Goal: Task Accomplishment & Management: Manage account settings

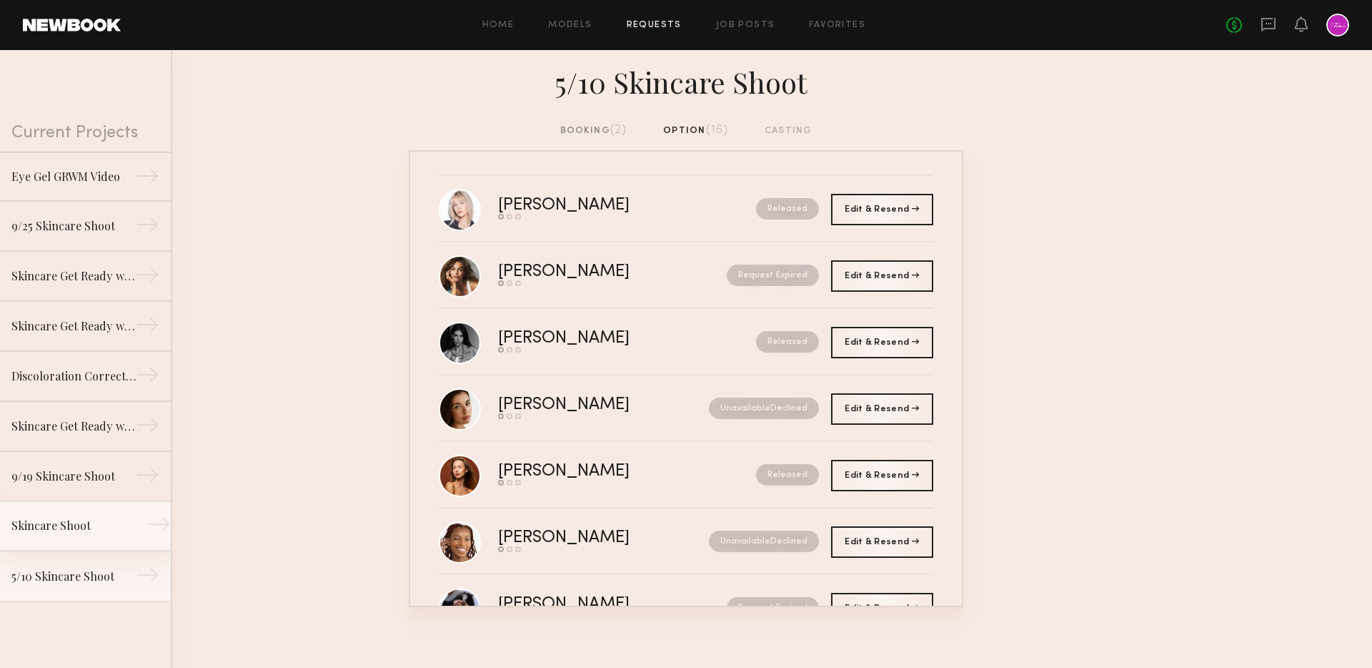
click at [104, 522] on div "Skincare Shoot" at bounding box center [73, 525] width 124 height 17
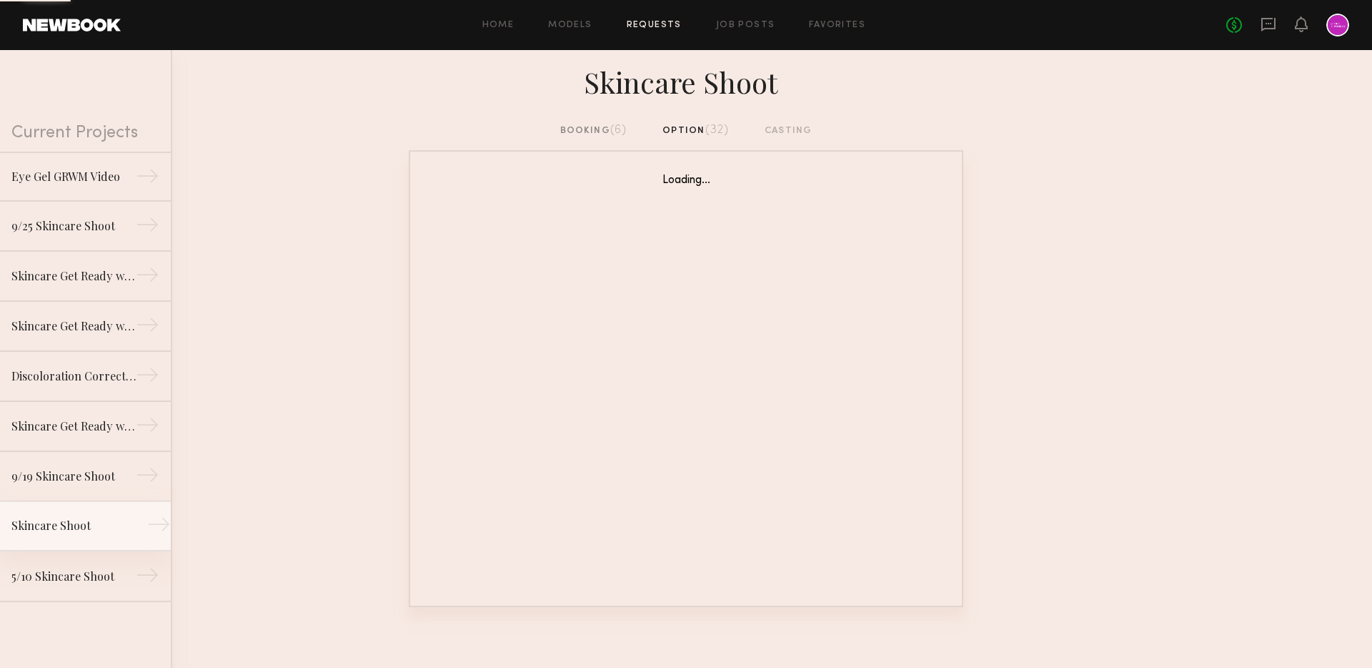
click at [95, 516] on link "Skincare Shoot →" at bounding box center [85, 526] width 171 height 50
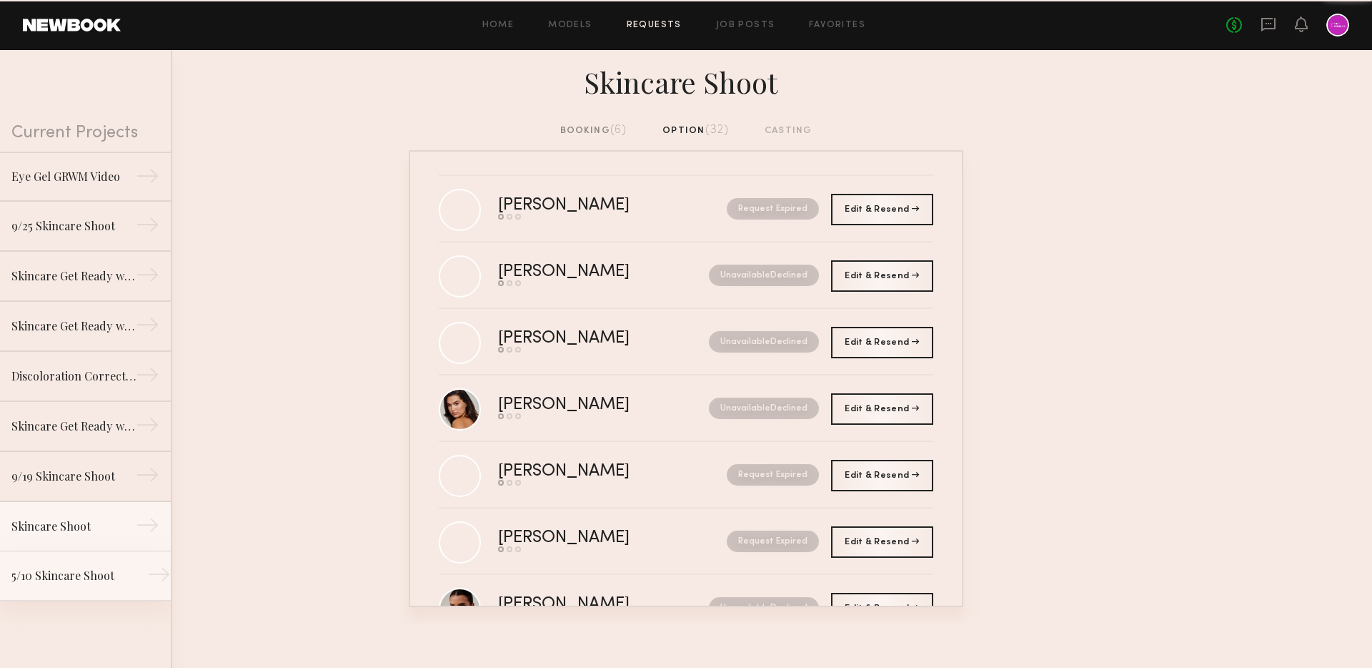
click at [125, 577] on div "5/10 Skincare Shoot" at bounding box center [73, 575] width 124 height 17
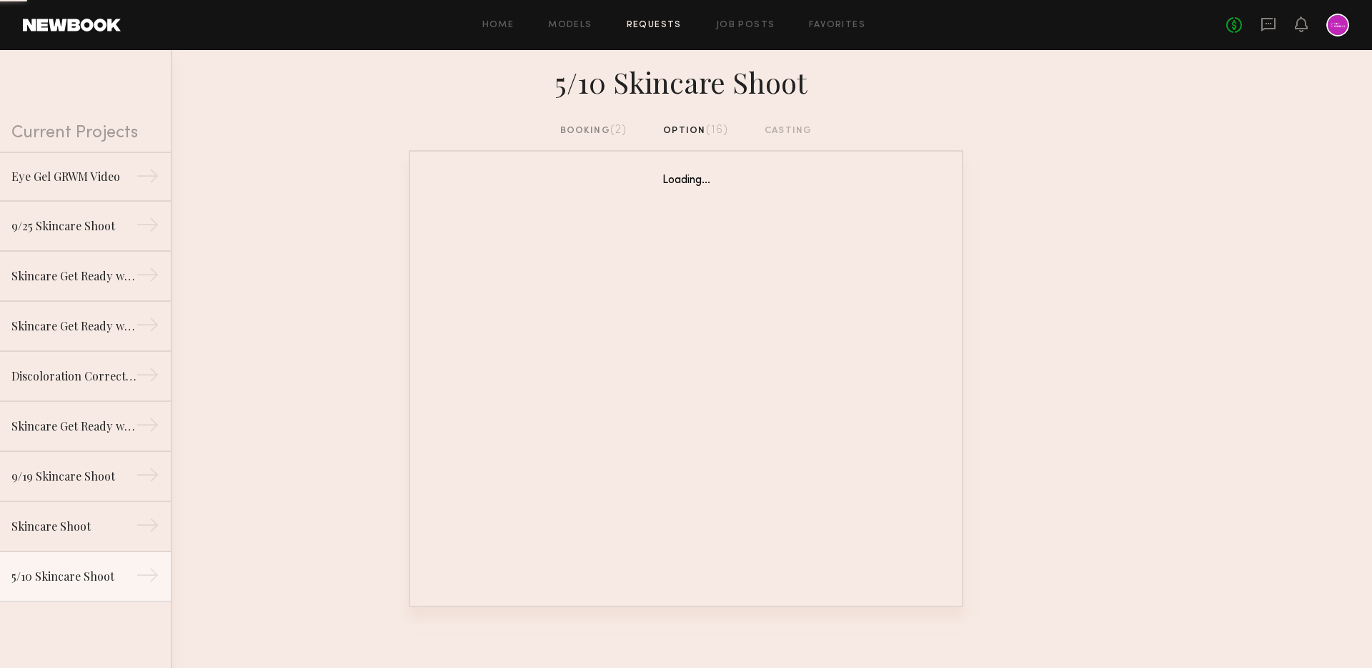
click at [604, 132] on div "booking (2)" at bounding box center [593, 131] width 67 height 16
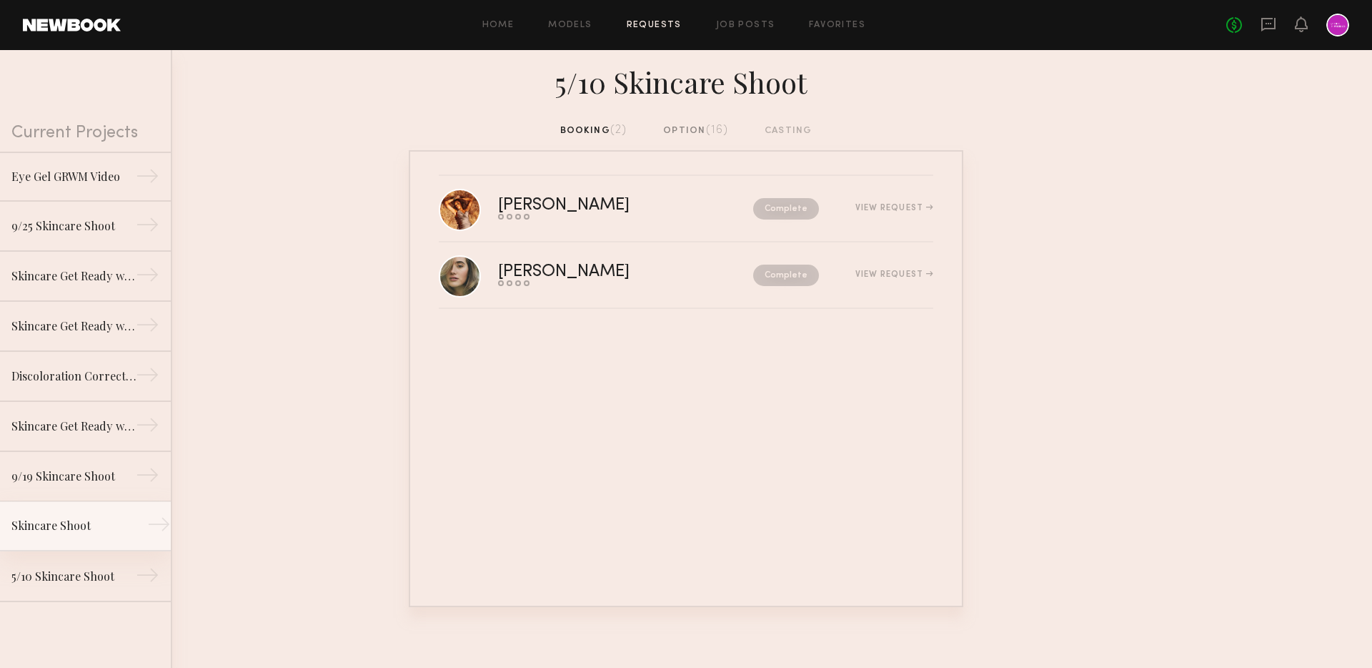
click at [52, 533] on div "Skincare Shoot" at bounding box center [73, 525] width 124 height 17
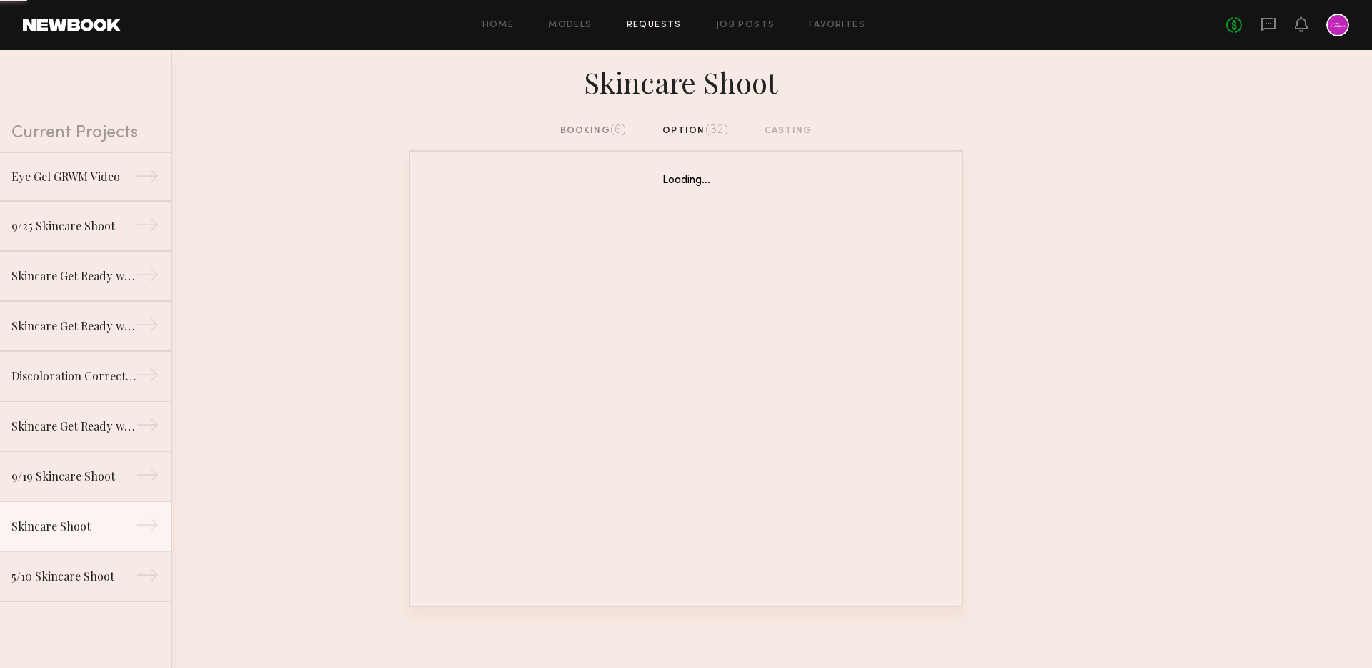
click at [602, 128] on div "booking (6)" at bounding box center [593, 131] width 67 height 16
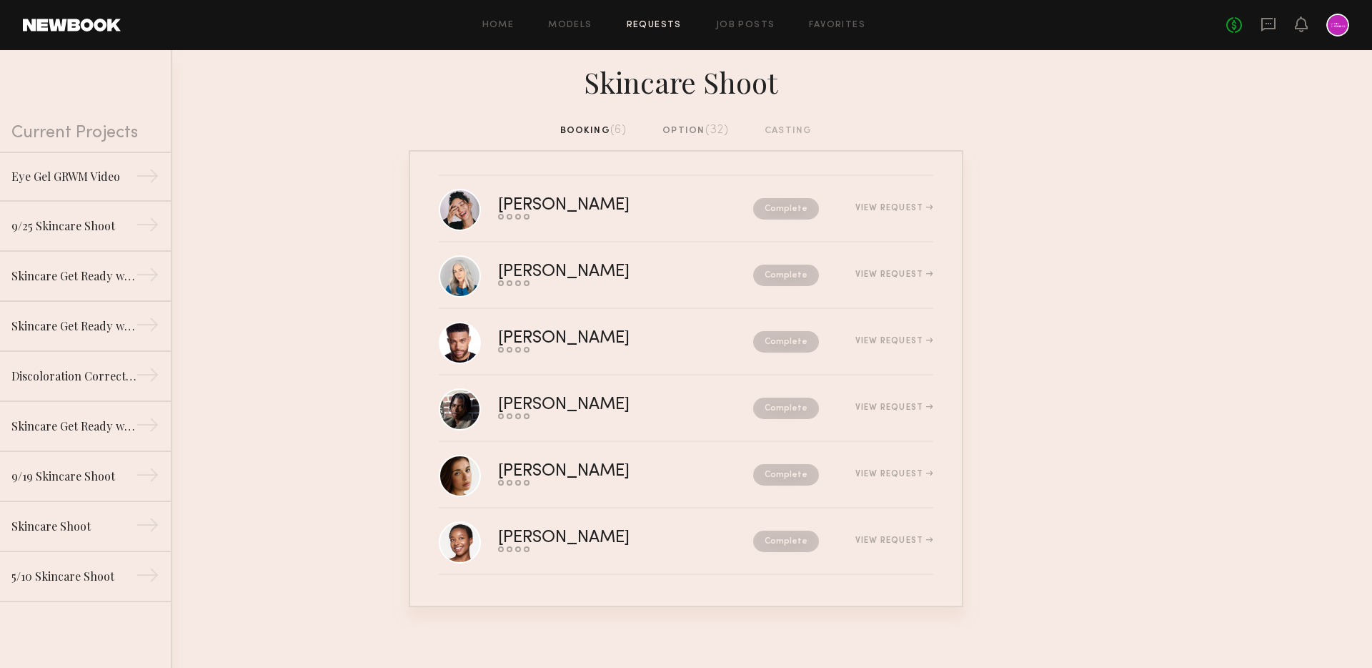
click at [1308, 22] on div "No fees up to $5,000" at bounding box center [1288, 25] width 123 height 23
click at [1300, 35] on div "No fees up to $5,000" at bounding box center [1288, 25] width 123 height 23
click at [1300, 28] on icon at bounding box center [1301, 24] width 11 height 10
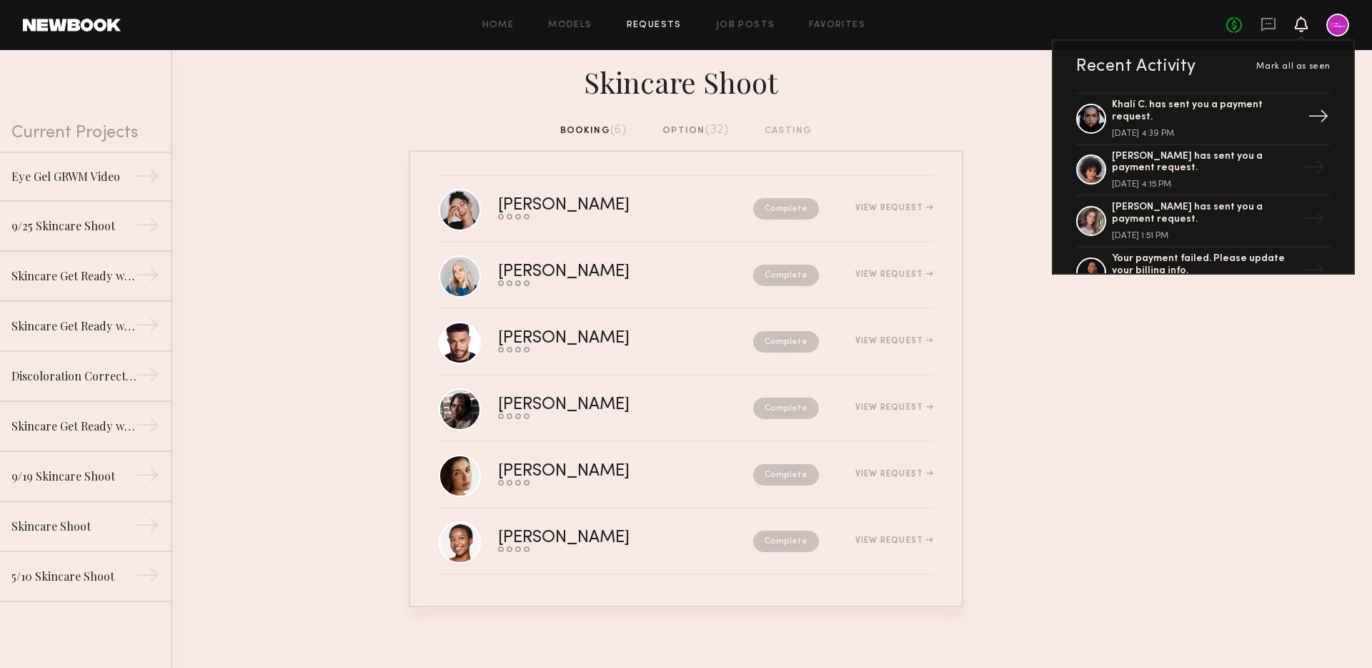
click at [1208, 105] on div "Khalí C. has sent you a payment request." at bounding box center [1205, 111] width 186 height 24
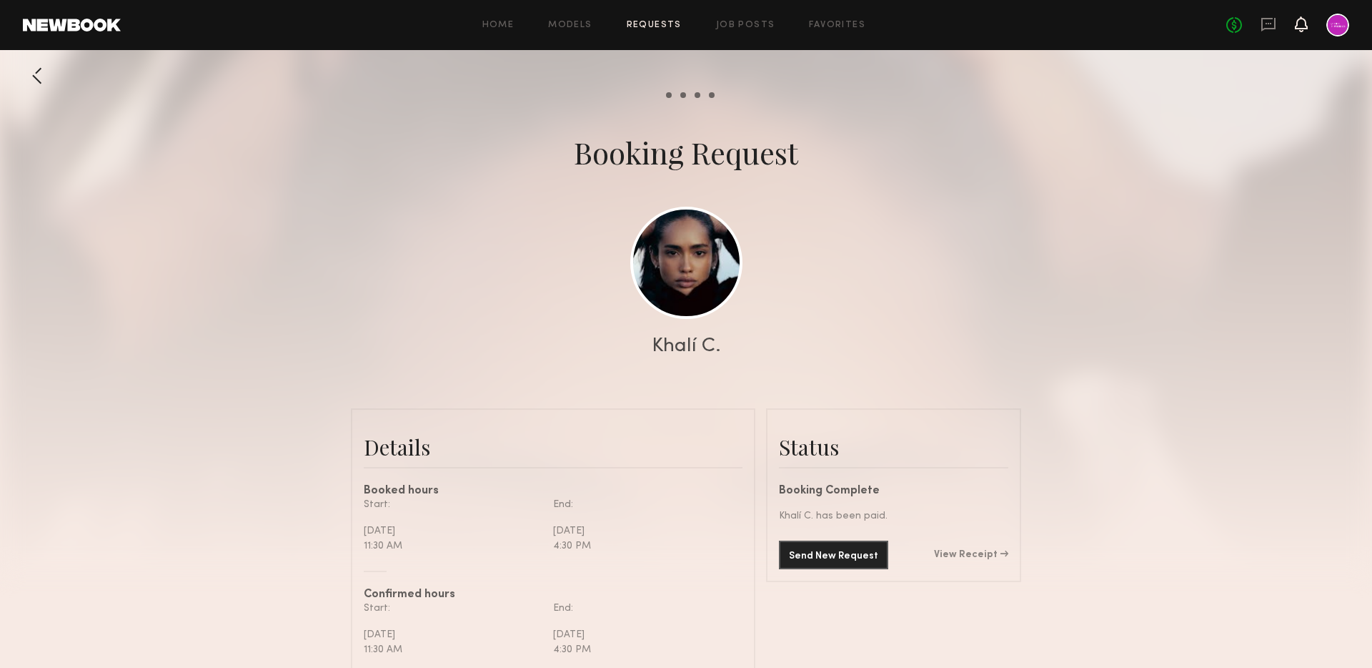
scroll to position [1231, 0]
click at [1304, 23] on icon at bounding box center [1301, 24] width 11 height 10
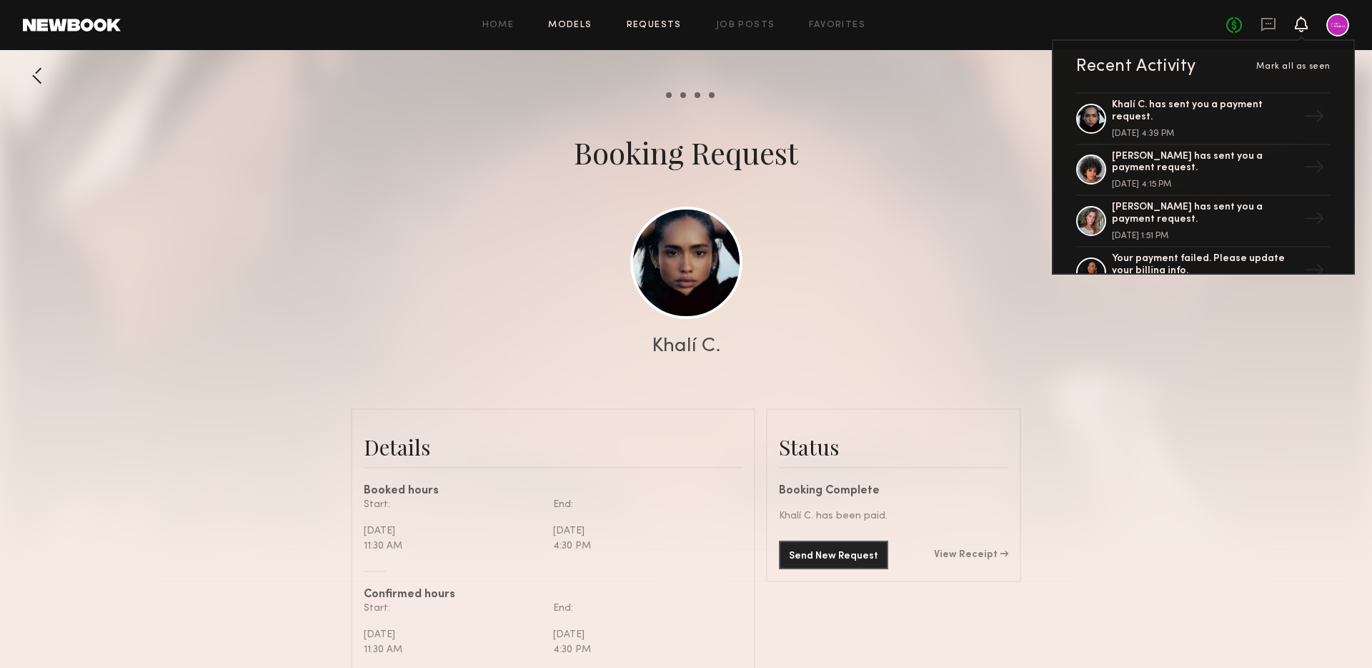
click at [561, 24] on link "Models" at bounding box center [570, 25] width 44 height 9
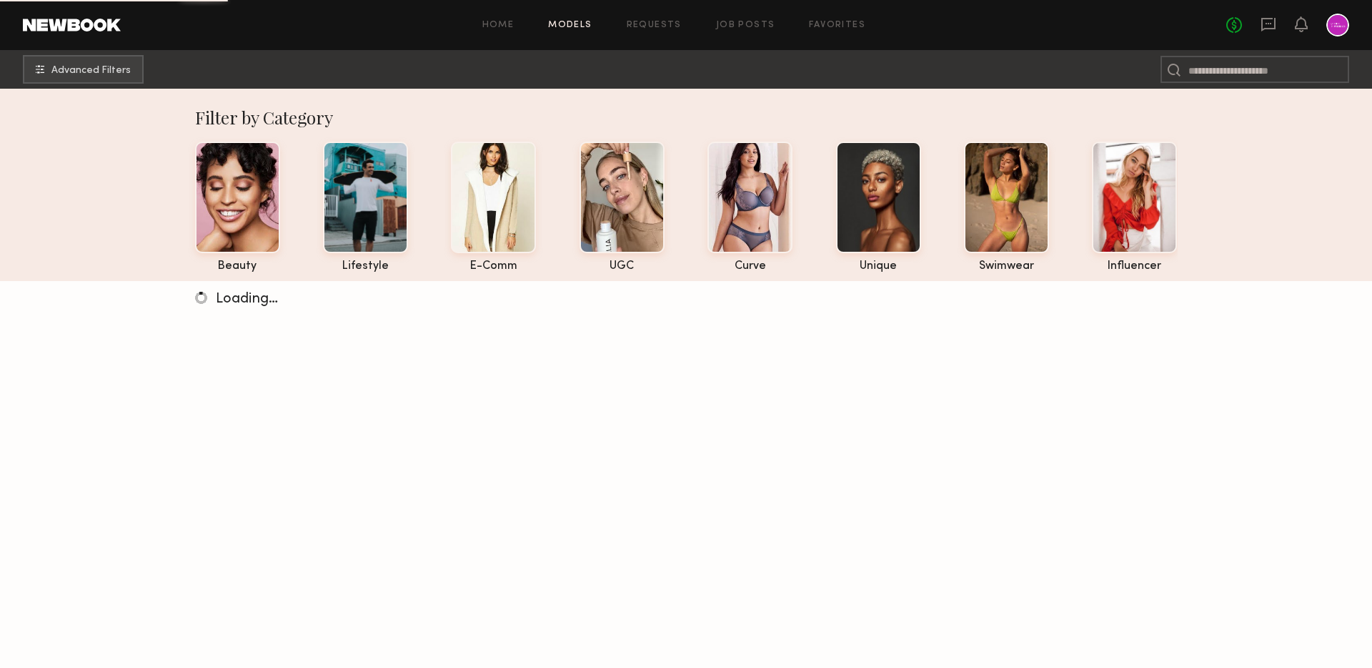
click at [640, 30] on div "Home Models Requests Job Posts Favorites Sign Out No fees up to $5,000" at bounding box center [735, 25] width 1229 height 23
click at [640, 25] on link "Requests" at bounding box center [654, 25] width 55 height 9
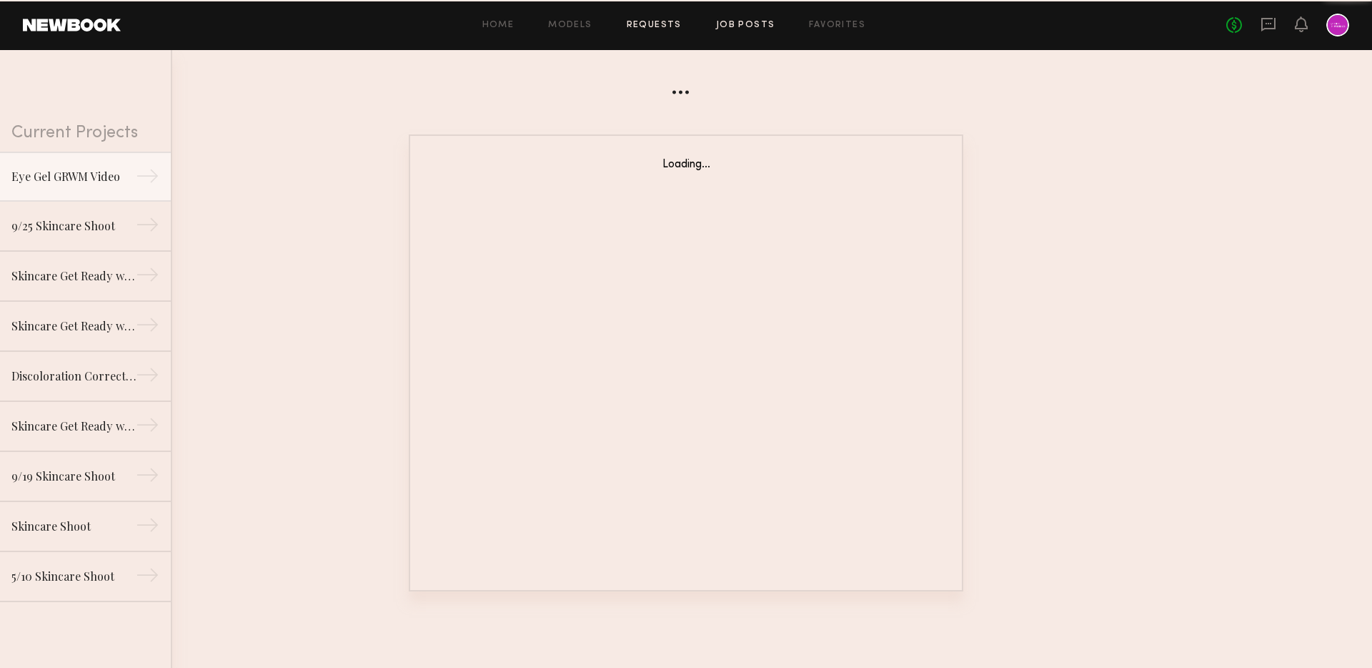
click at [732, 25] on link "Job Posts" at bounding box center [745, 25] width 59 height 9
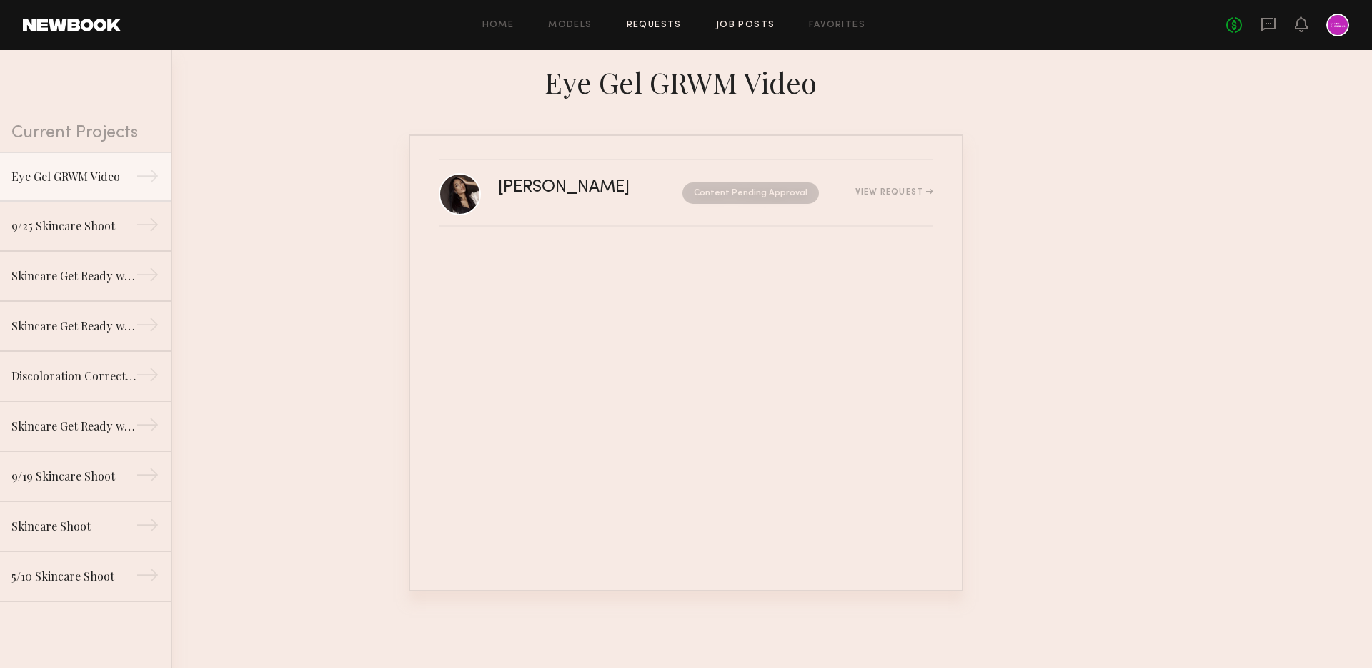
click at [731, 25] on link "Job Posts" at bounding box center [745, 25] width 59 height 9
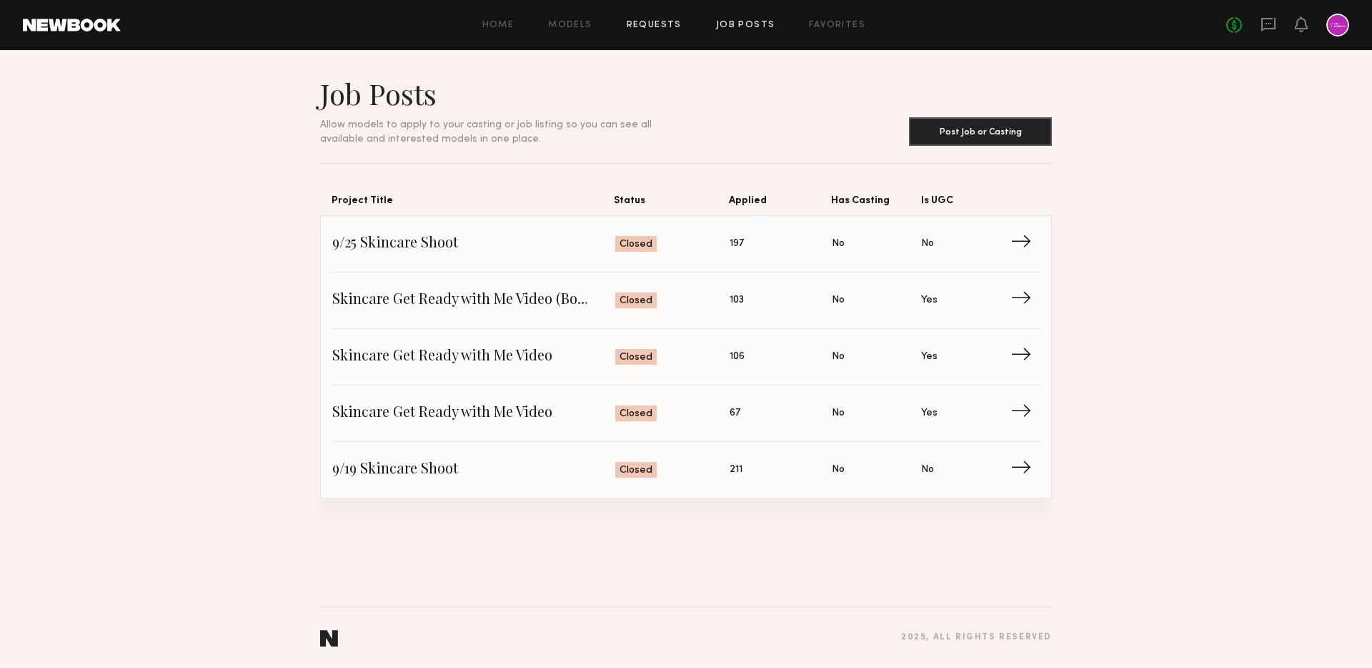
click at [654, 21] on link "Requests" at bounding box center [654, 25] width 55 height 9
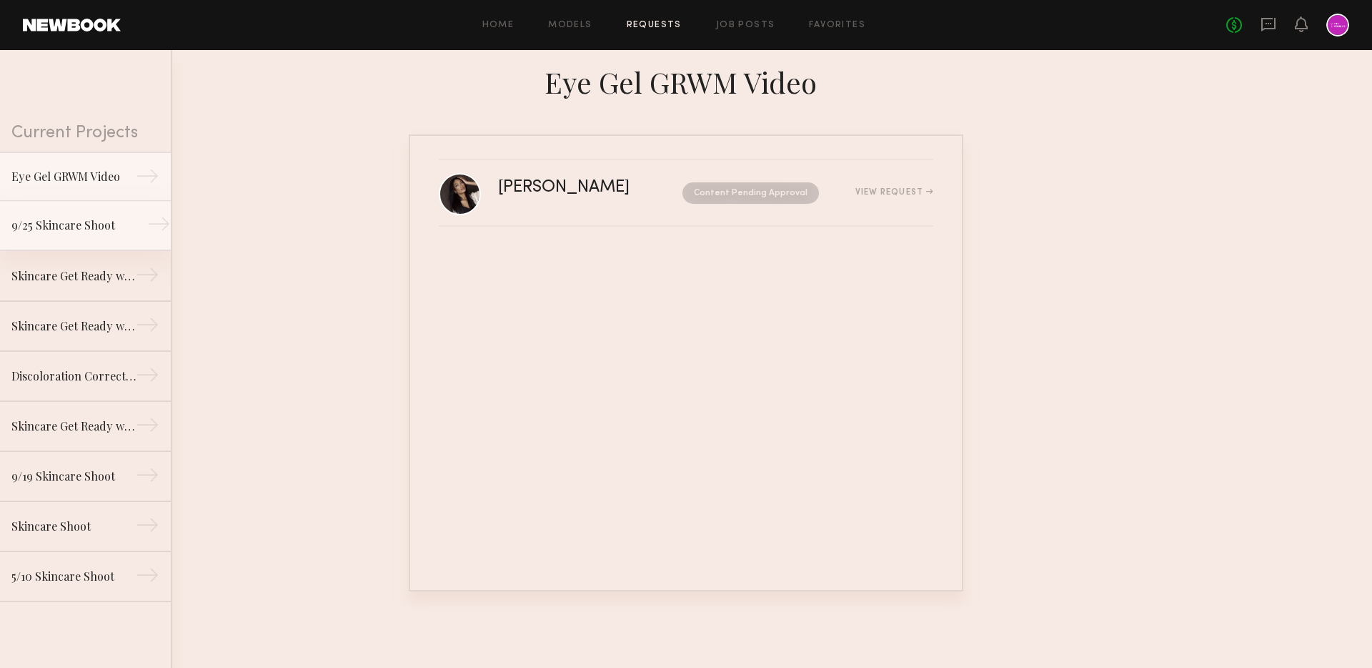
click at [81, 229] on div "9/25 Skincare Shoot" at bounding box center [73, 225] width 124 height 17
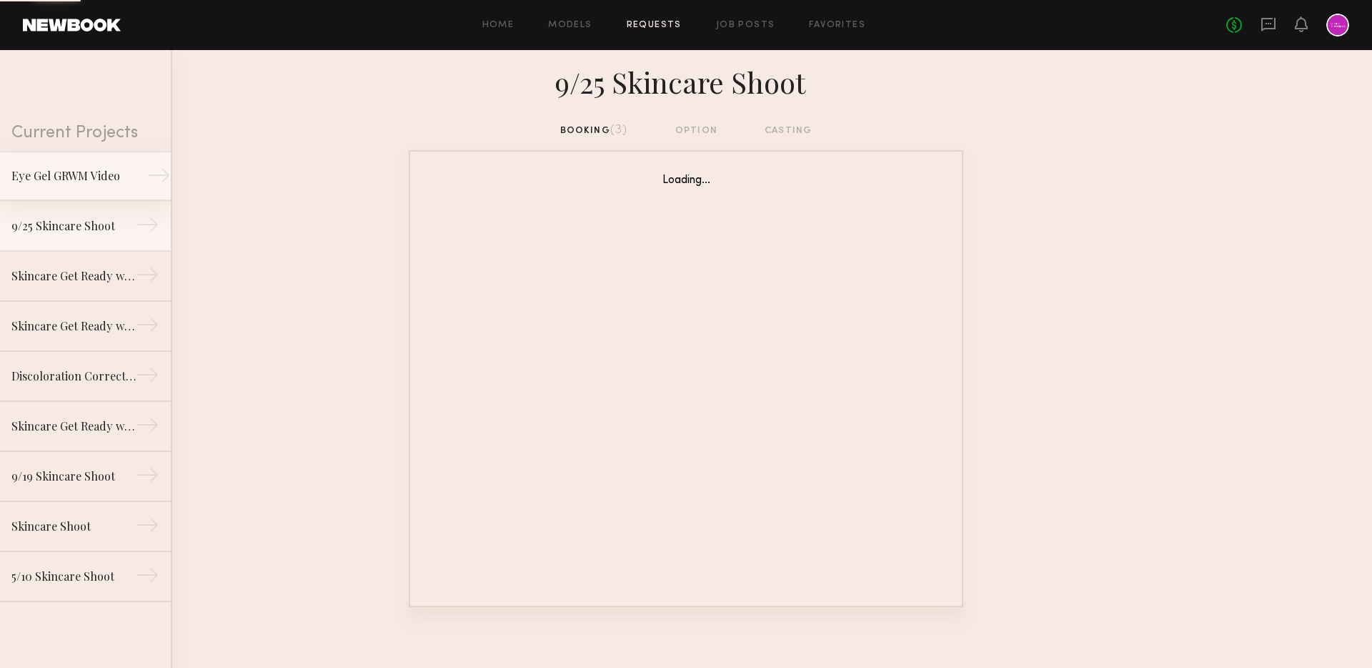
click at [89, 160] on link "Eye Gel GRWM Video →" at bounding box center [85, 176] width 171 height 50
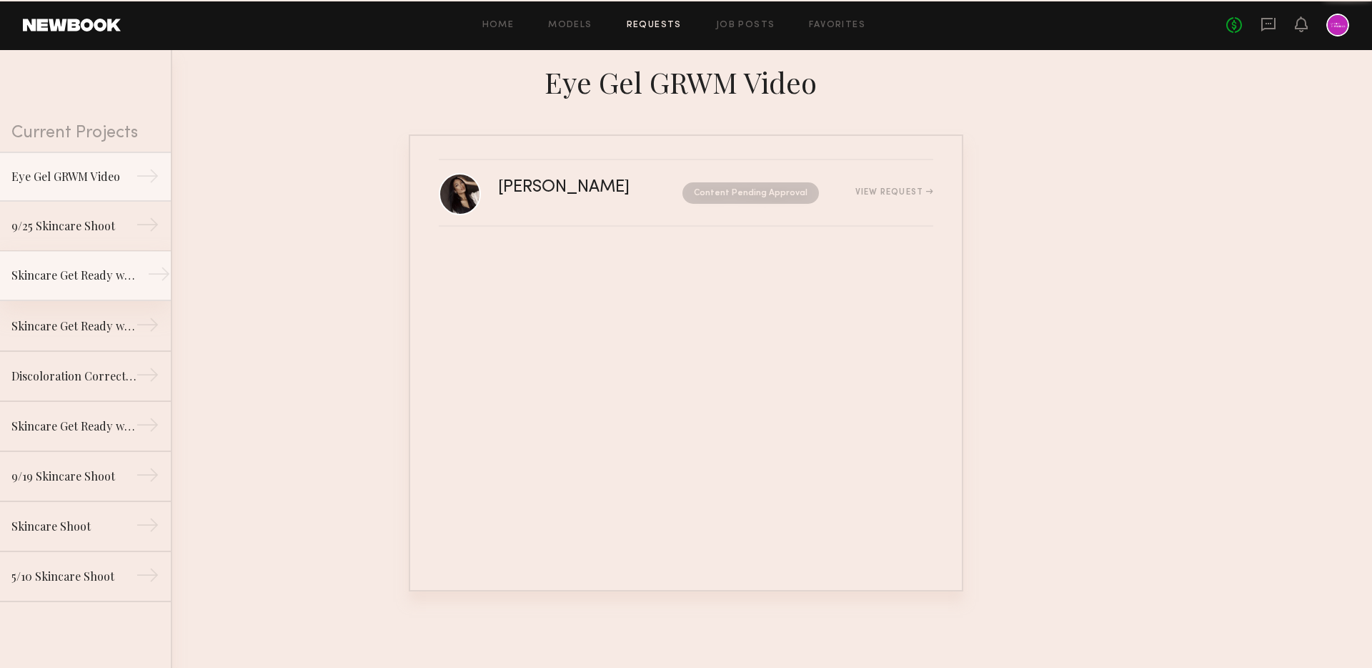
click at [83, 274] on div "Skincare Get Ready with Me Video (Body Treatment)" at bounding box center [73, 275] width 124 height 17
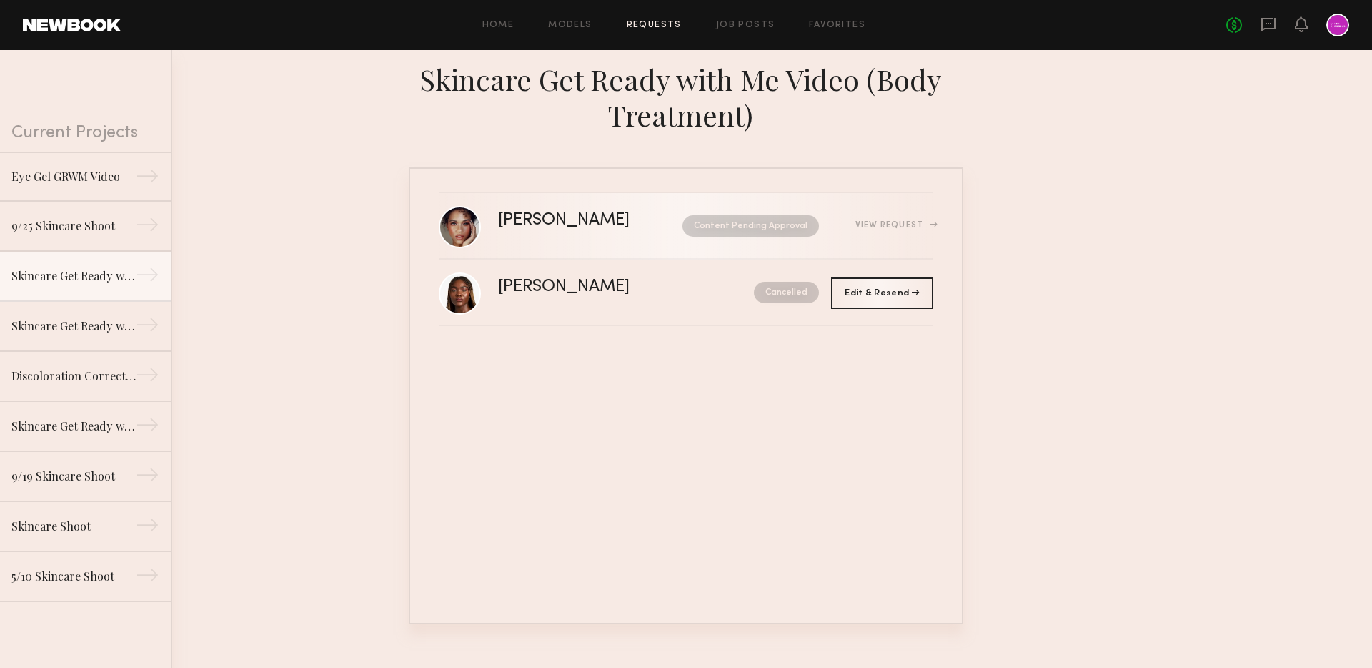
click at [583, 228] on div "[PERSON_NAME]" at bounding box center [577, 220] width 158 height 16
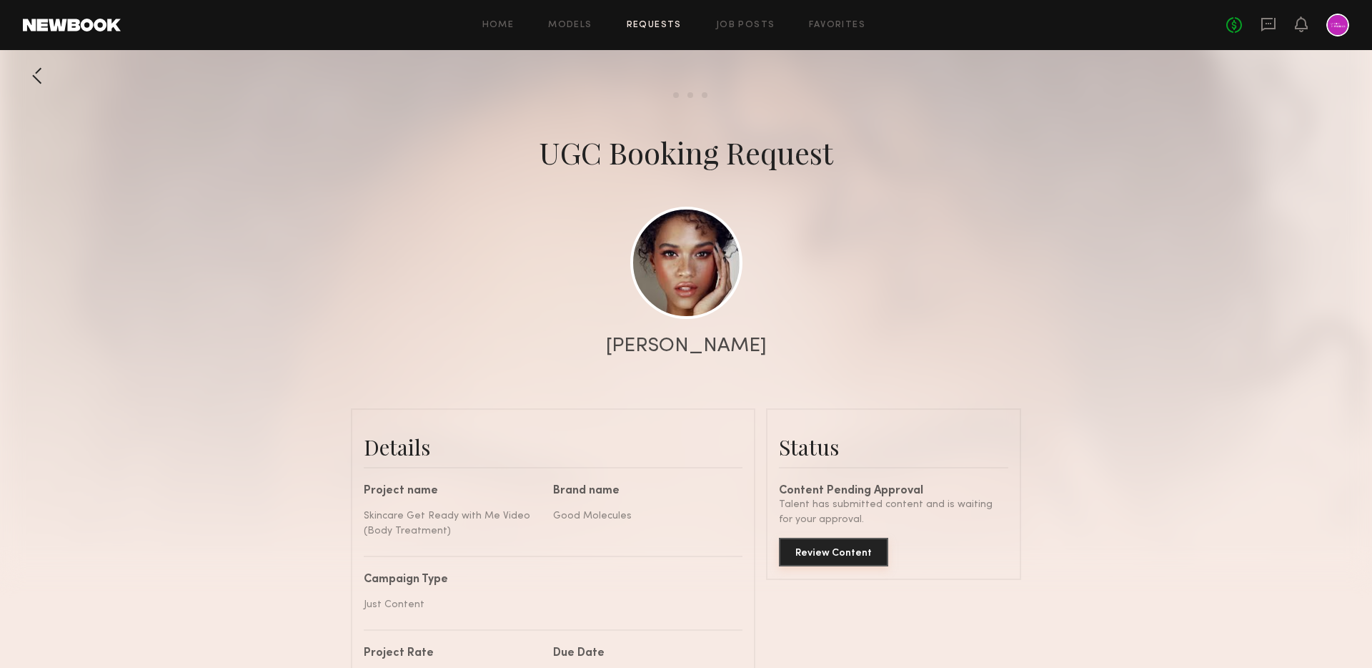
click at [838, 558] on button "Review Content" at bounding box center [833, 552] width 109 height 29
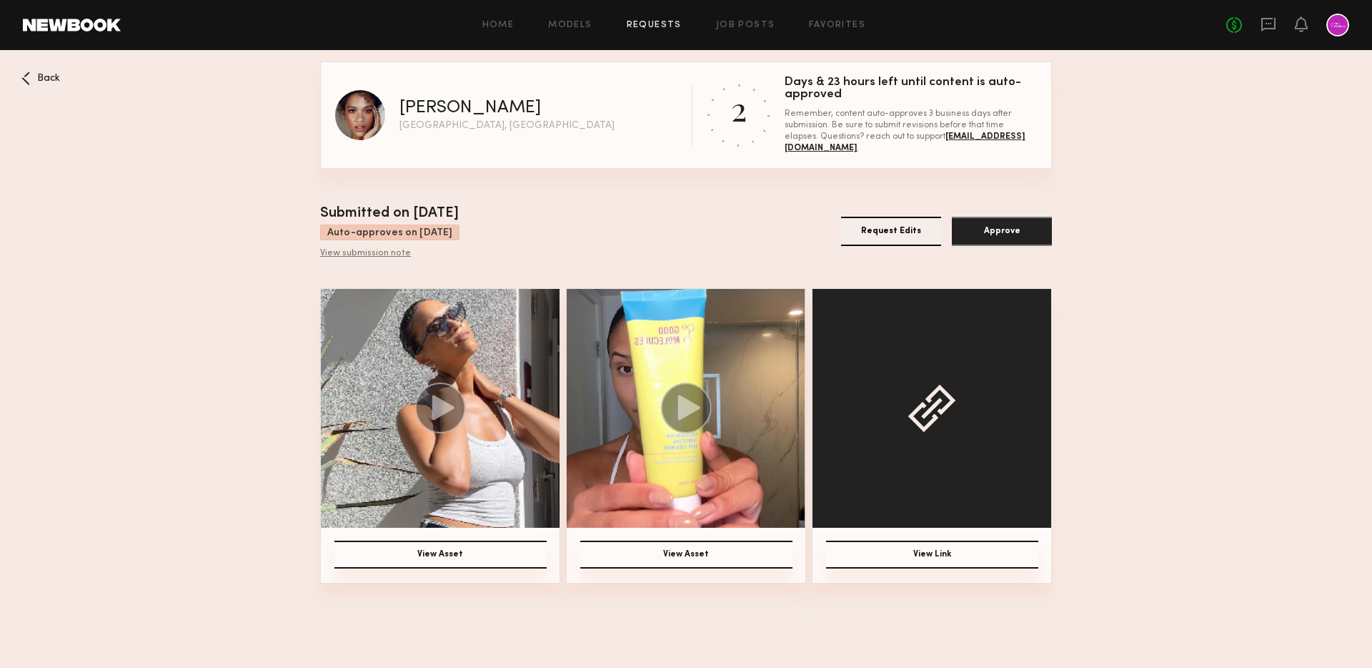
click at [431, 389] on circle at bounding box center [440, 407] width 51 height 51
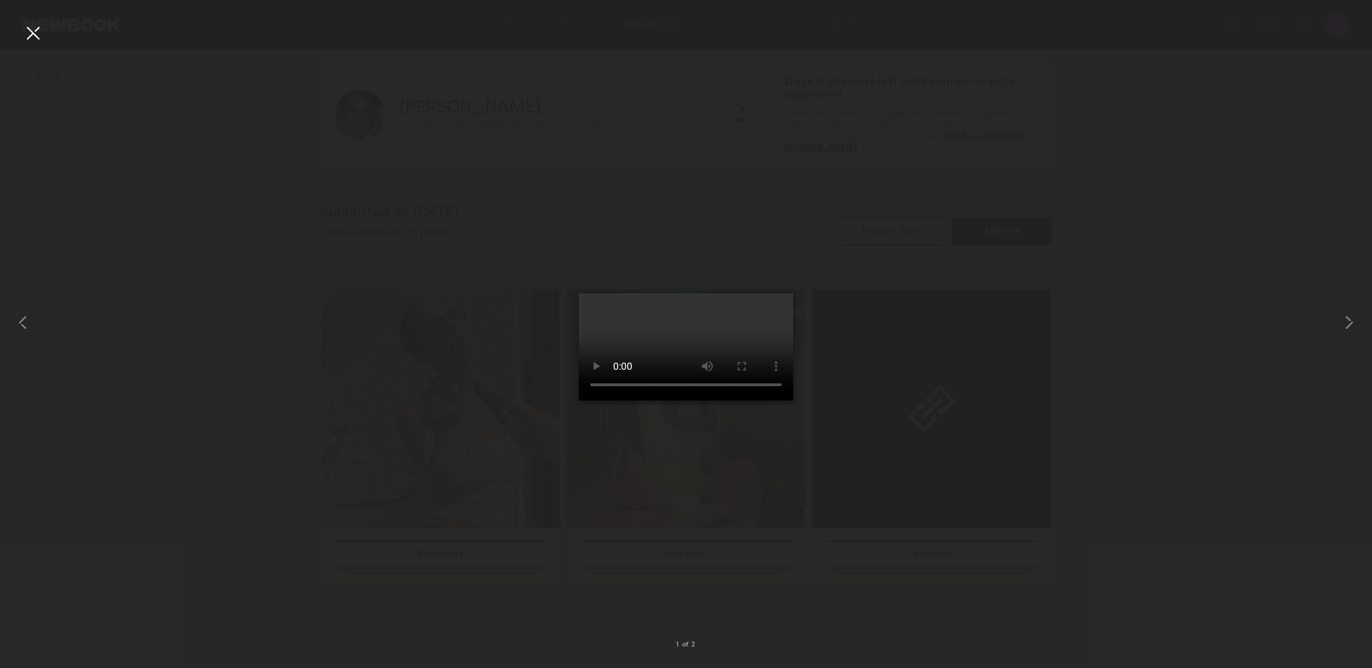
click at [29, 33] on div at bounding box center [32, 32] width 23 height 23
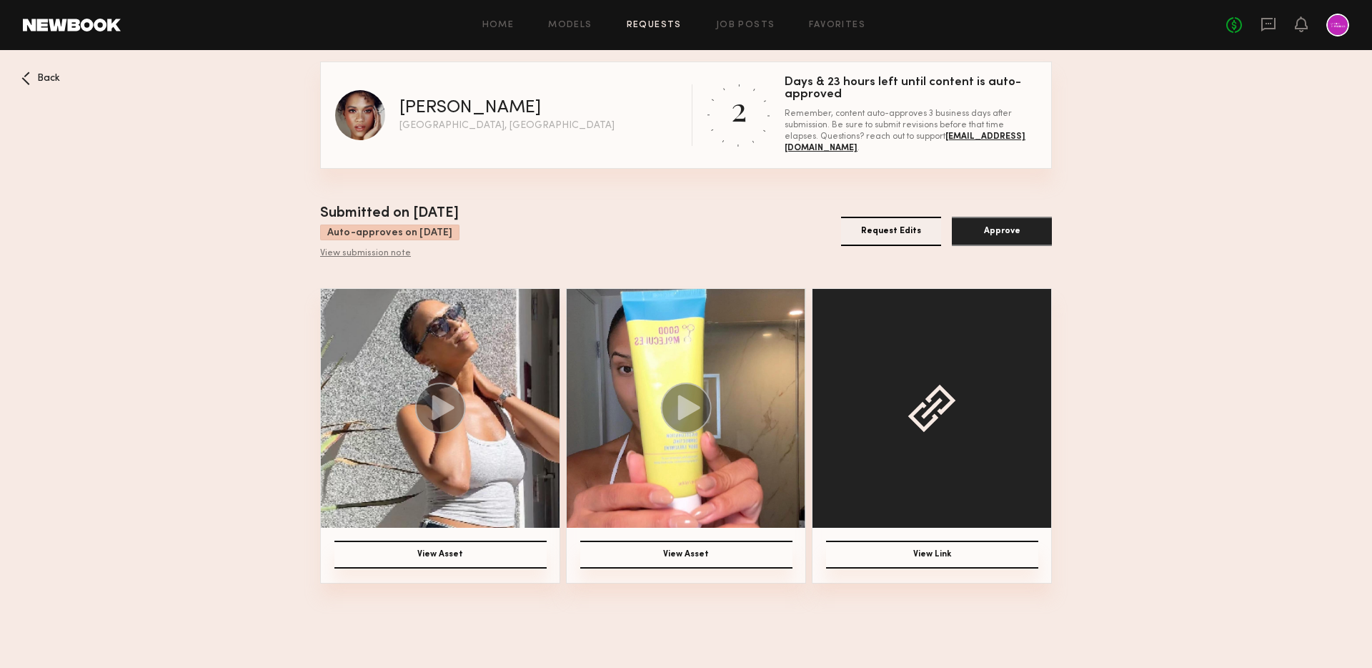
click at [686, 420] on circle at bounding box center [686, 407] width 51 height 51
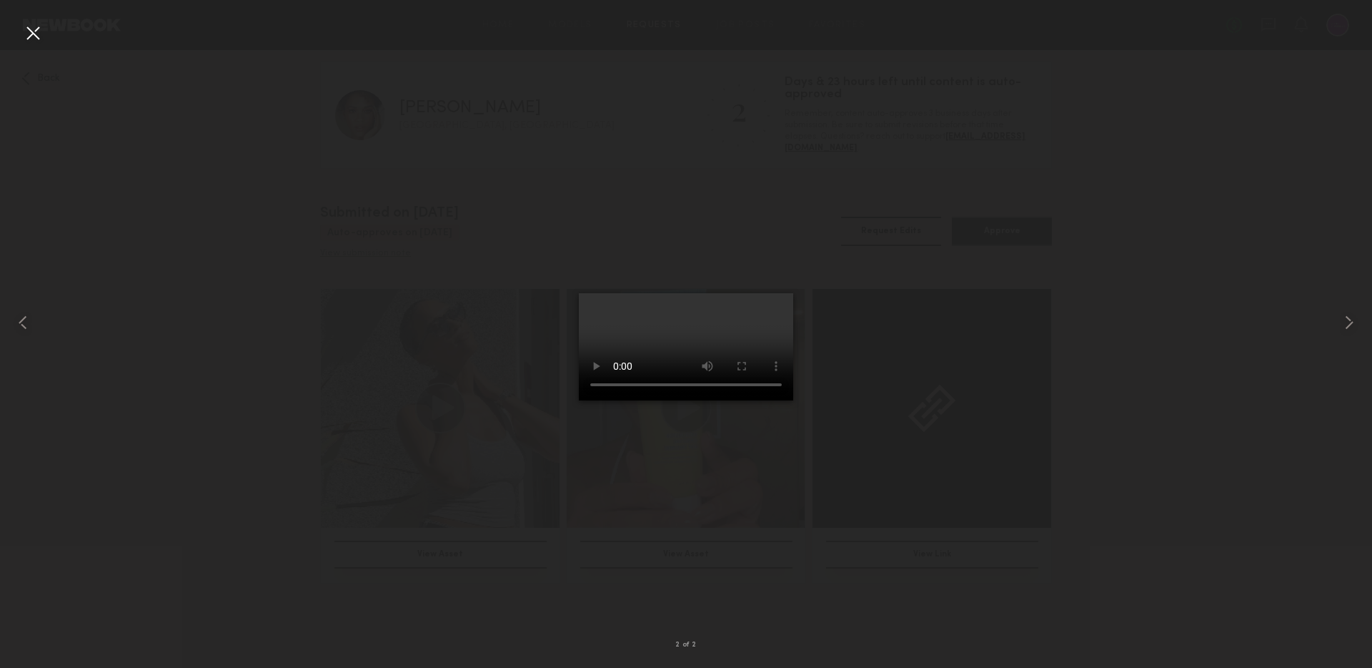
click at [36, 29] on div at bounding box center [32, 32] width 23 height 23
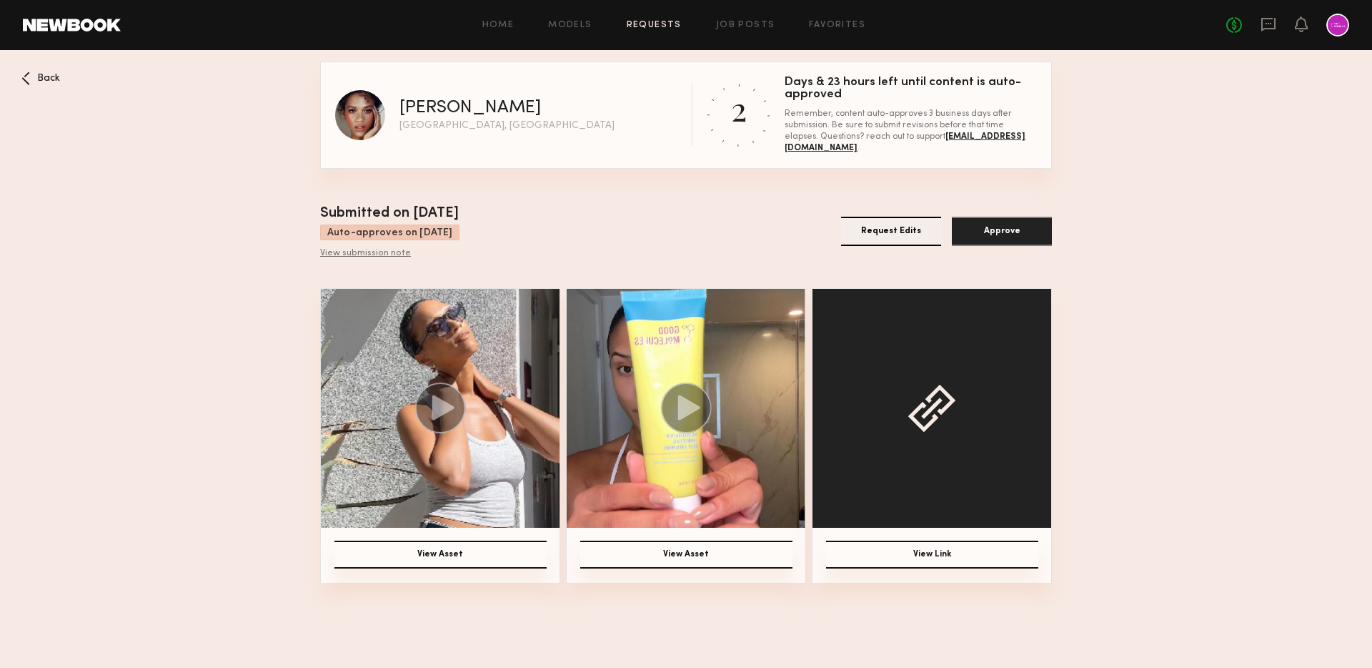
click at [902, 563] on button "View Link" at bounding box center [932, 554] width 212 height 28
click at [681, 406] on icon at bounding box center [689, 407] width 22 height 25
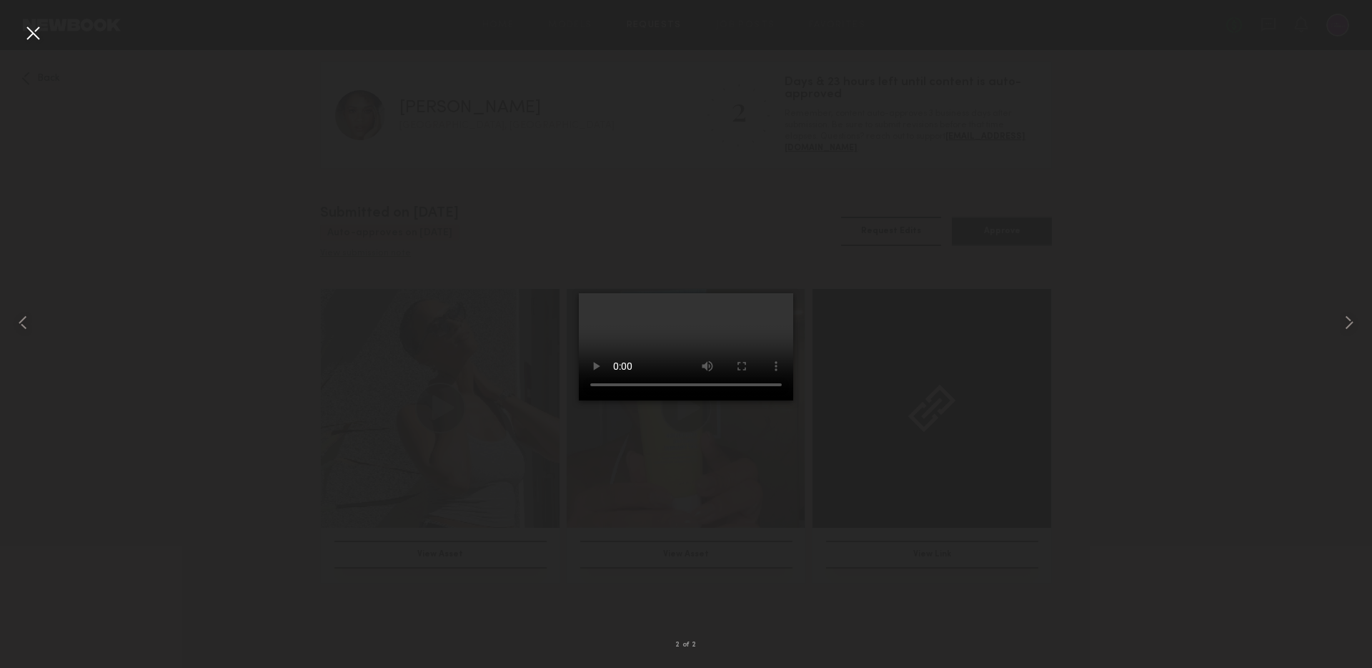
click at [601, 397] on video at bounding box center [686, 346] width 214 height 107
